Goal: Information Seeking & Learning: Understand process/instructions

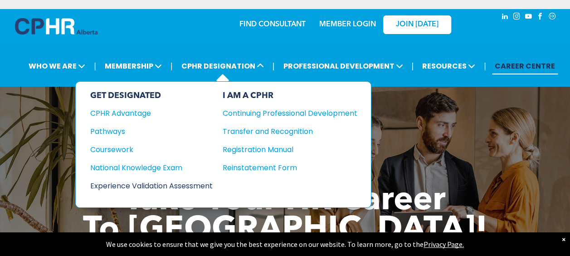
click at [143, 184] on div "Experience Validation Assessment" at bounding box center [145, 185] width 110 height 11
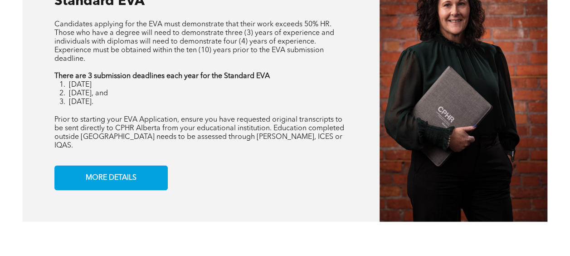
scroll to position [750, 0]
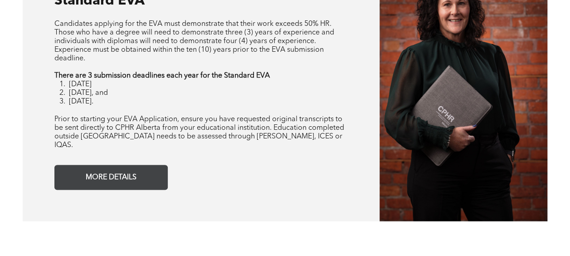
click at [146, 166] on link "MORE DETAILS" at bounding box center [110, 176] width 113 height 25
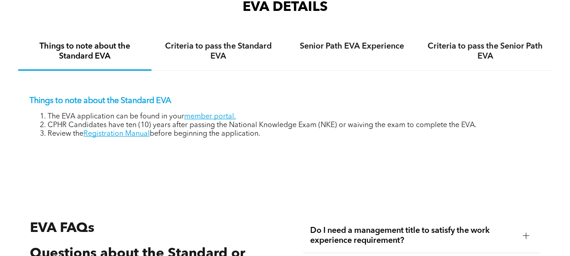
scroll to position [1313, 0]
click at [221, 112] on link "member portal." at bounding box center [210, 115] width 52 height 7
